Goal: Task Accomplishment & Management: Manage account settings

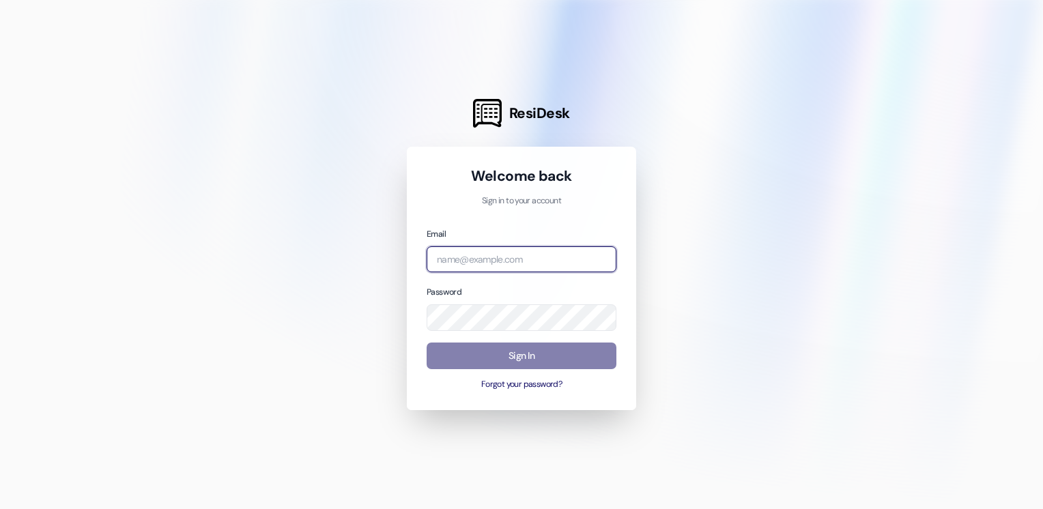
click at [483, 257] on input "email" at bounding box center [521, 259] width 190 height 27
type input "[PERSON_NAME][EMAIL_ADDRESS][PERSON_NAME][DOMAIN_NAME]"
click at [626, 248] on div "Welcome back Sign in to your account Email [PERSON_NAME][EMAIL_ADDRESS][PERSON_…" at bounding box center [521, 278] width 229 height 263
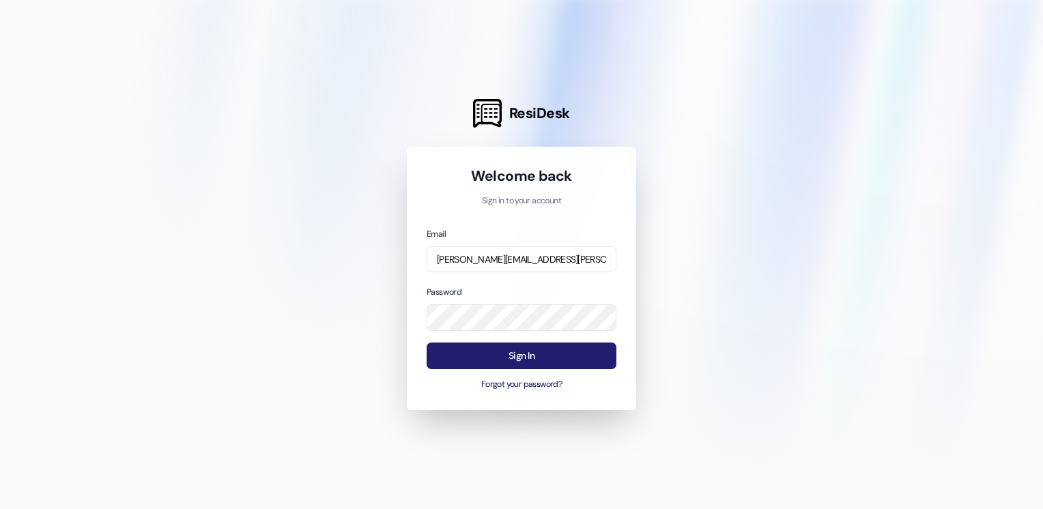
click at [521, 353] on button "Sign In" at bounding box center [521, 356] width 190 height 27
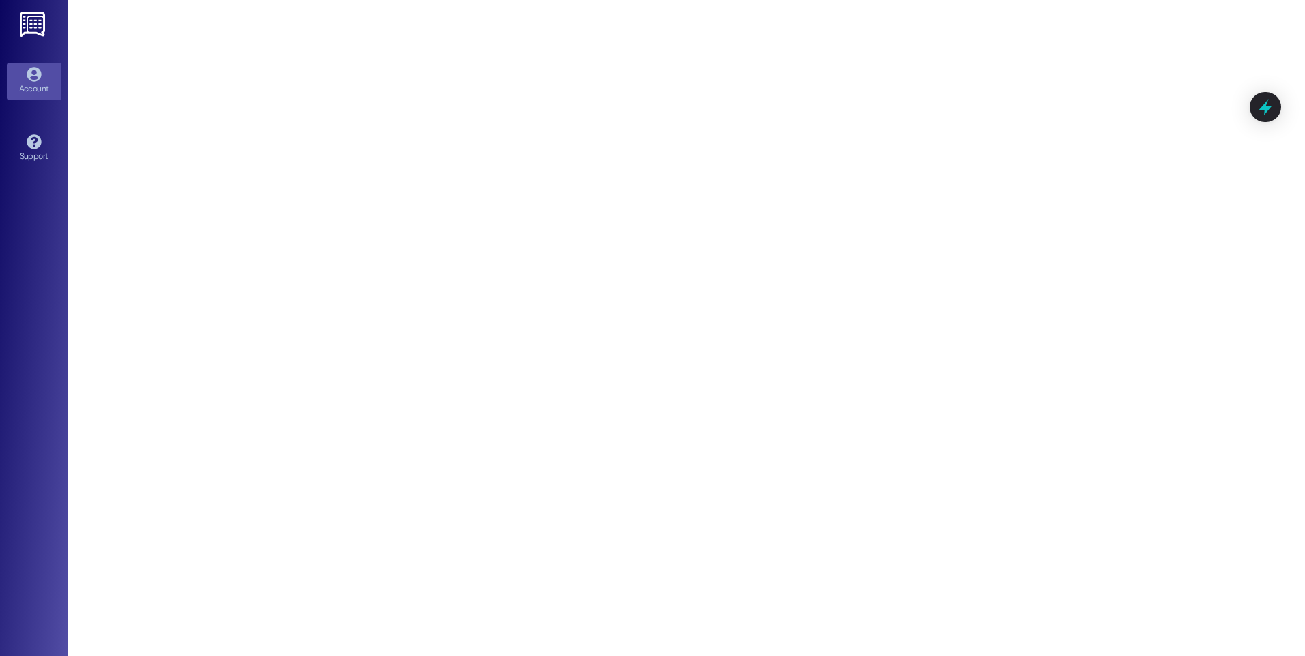
click at [37, 76] on icon at bounding box center [34, 75] width 14 height 14
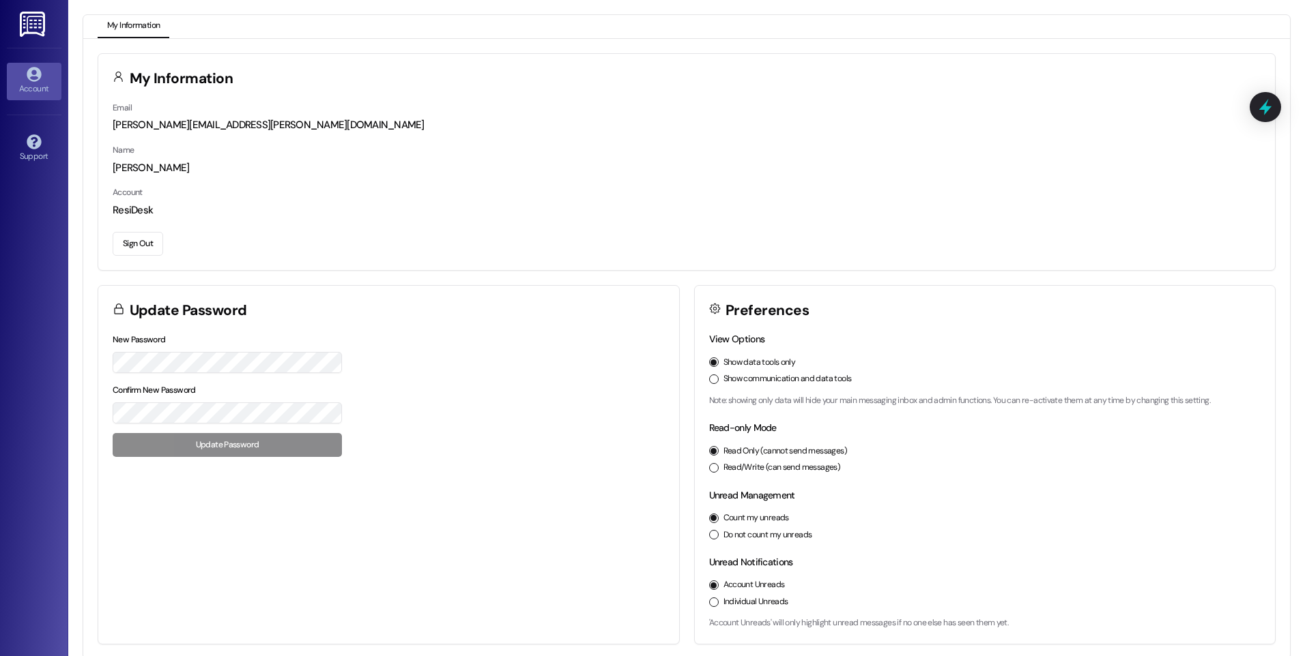
click at [411, 383] on div "New Password Confirm New Password Update Password" at bounding box center [388, 401] width 581 height 139
click at [390, 411] on div "New Password Confirm New Password Update Password" at bounding box center [388, 401] width 581 height 139
click at [246, 440] on button "Update Password" at bounding box center [227, 445] width 229 height 24
click at [39, 27] on img at bounding box center [34, 24] width 28 height 25
